Goal: Check status: Check status

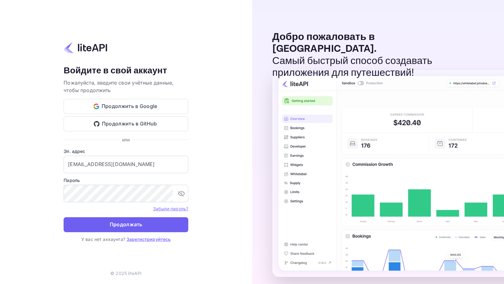
click at [177, 228] on button "Продолжать" at bounding box center [126, 224] width 125 height 15
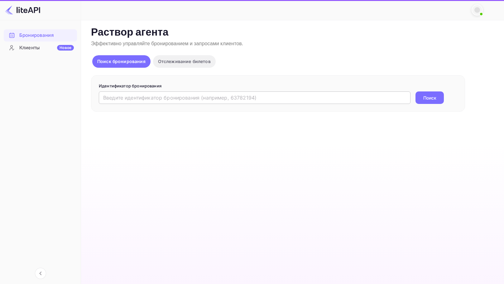
click at [123, 97] on input "text" at bounding box center [255, 97] width 312 height 12
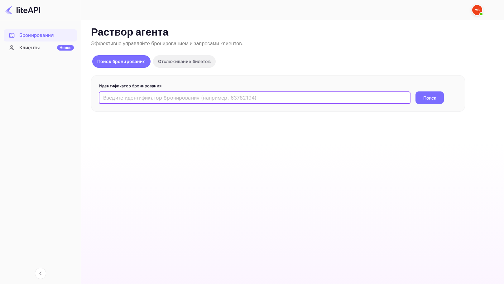
paste input "9231596"
type input "9231596"
click at [416, 91] on button "Поиск" at bounding box center [430, 97] width 28 height 12
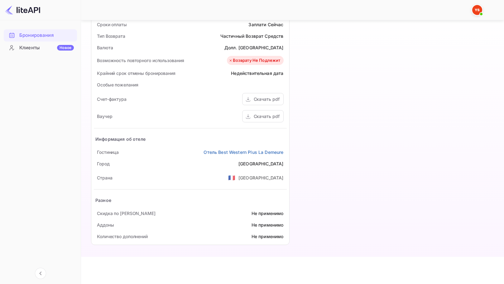
scroll to position [243, 0]
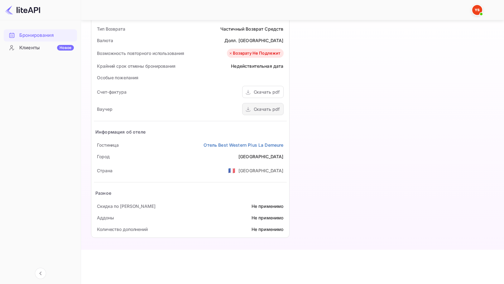
click at [265, 108] on div "Статус и оговорки Идентификатор бронирования 014JmkqB- Идентификатор поставщика…" at bounding box center [190, 65] width 193 height 339
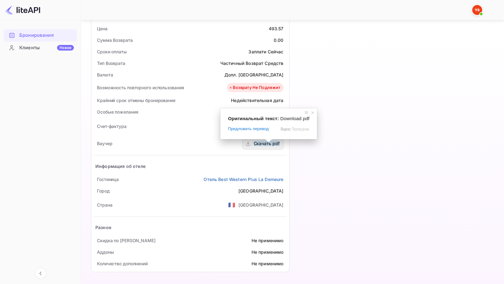
click at [269, 146] on ya-tr-span "Скачать pdf" at bounding box center [267, 143] width 26 height 5
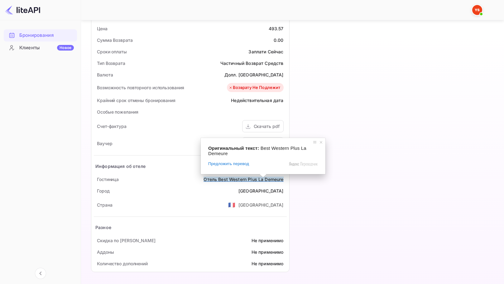
click at [263, 177] on span at bounding box center [263, 176] width 8 height 4
click at [266, 177] on span at bounding box center [263, 176] width 8 height 4
click at [265, 181] on ya-tr-span "Отель Best Western Plus La Demeure" at bounding box center [244, 179] width 80 height 5
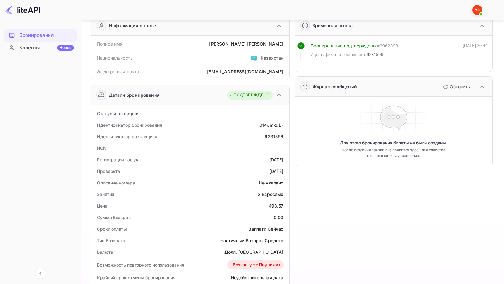
scroll to position [20, 0]
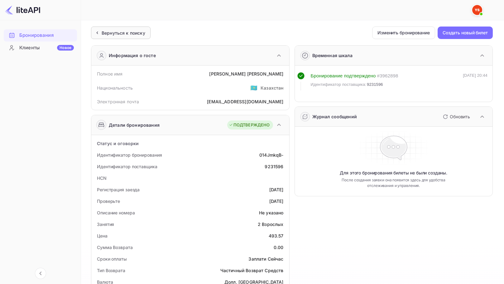
click at [126, 37] on div "Вернуться к поиску" at bounding box center [121, 33] width 60 height 12
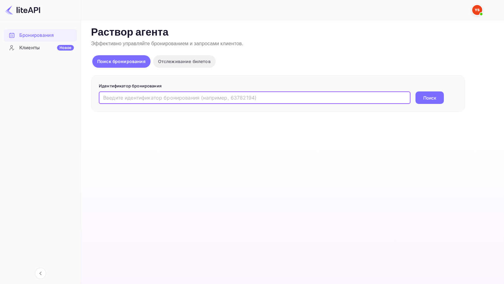
click at [140, 98] on input "text" at bounding box center [255, 97] width 312 height 12
paste input "9231596"
type input "9231596"
click at [428, 99] on ya-tr-span "Поиск" at bounding box center [430, 98] width 13 height 7
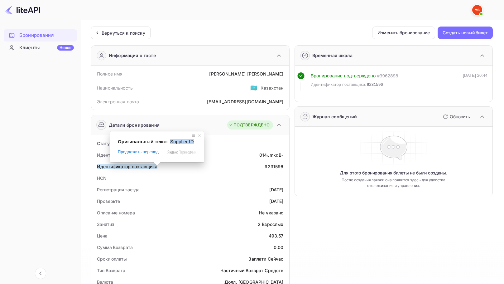
drag, startPoint x: 169, startPoint y: 140, endPoint x: 192, endPoint y: 139, distance: 23.1
click at [192, 139] on div "Оригинальный текст: Supplier ID" at bounding box center [157, 141] width 79 height 5
copy span "Supplier ID"
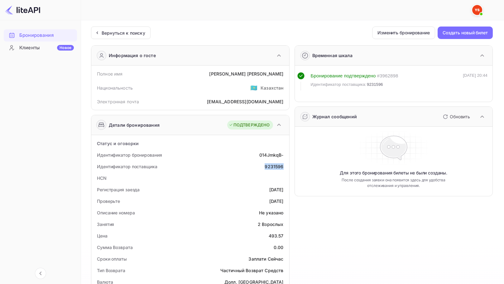
drag, startPoint x: 265, startPoint y: 165, endPoint x: 285, endPoint y: 168, distance: 20.4
click at [285, 168] on div "Идентификатор поставщика 9231596" at bounding box center [190, 167] width 193 height 12
copy div "9231596"
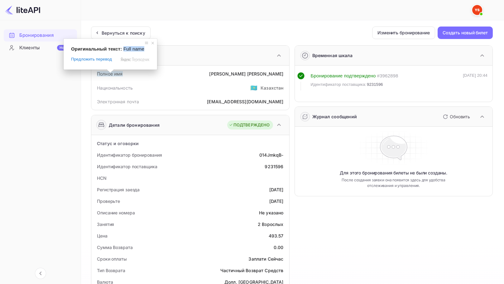
drag, startPoint x: 122, startPoint y: 47, endPoint x: 148, endPoint y: 51, distance: 26.4
click at [148, 51] on div "Оригинальный текст: Full name" at bounding box center [110, 48] width 79 height 5
copy span "Full name"
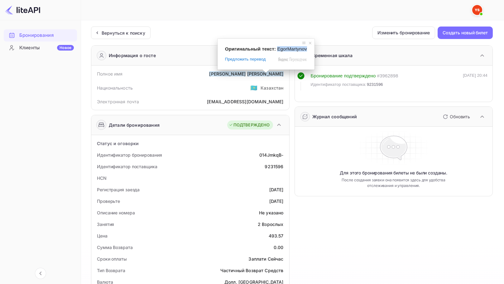
drag, startPoint x: 276, startPoint y: 48, endPoint x: 306, endPoint y: 50, distance: 29.7
click at [306, 50] on div "Оригинальный текст: EgorMartynov" at bounding box center [266, 48] width 82 height 5
copy span "EgorMartynov"
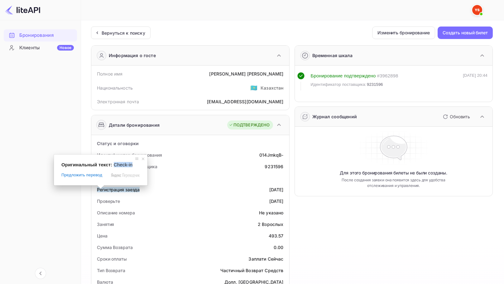
drag, startPoint x: 113, startPoint y: 164, endPoint x: 130, endPoint y: 167, distance: 17.7
click at [130, 167] on span "Check-in" at bounding box center [123, 164] width 19 height 5
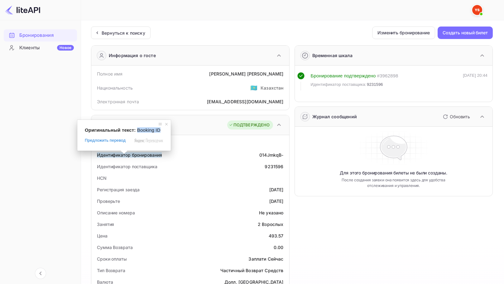
drag, startPoint x: 137, startPoint y: 131, endPoint x: 158, endPoint y: 130, distance: 21.5
click at [158, 130] on span "Booking ID" at bounding box center [148, 129] width 23 height 5
copy span "Booking ID"
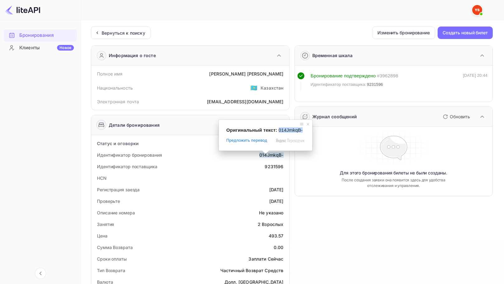
drag, startPoint x: 277, startPoint y: 131, endPoint x: 304, endPoint y: 132, distance: 26.5
click at [304, 132] on div "Оригинальный текст: 014JmkqB-" at bounding box center [265, 129] width 79 height 5
copy span "014JmkqB-"
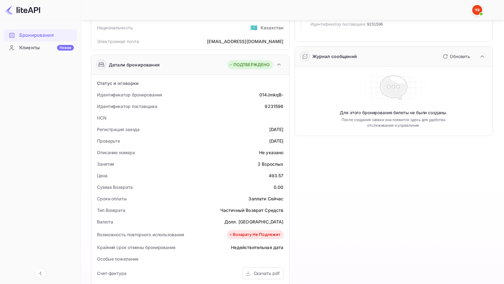
scroll to position [62, 0]
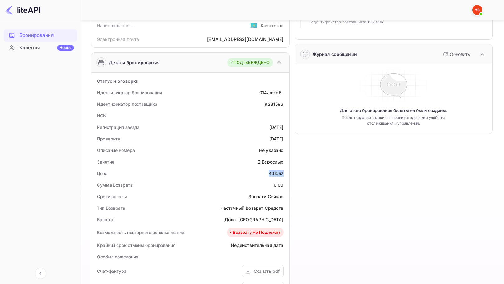
drag, startPoint x: 268, startPoint y: 173, endPoint x: 283, endPoint y: 174, distance: 15.3
click at [283, 174] on div "Цена 493.57" at bounding box center [190, 174] width 193 height 12
copy div "493.57"
